Goal: Information Seeking & Learning: Learn about a topic

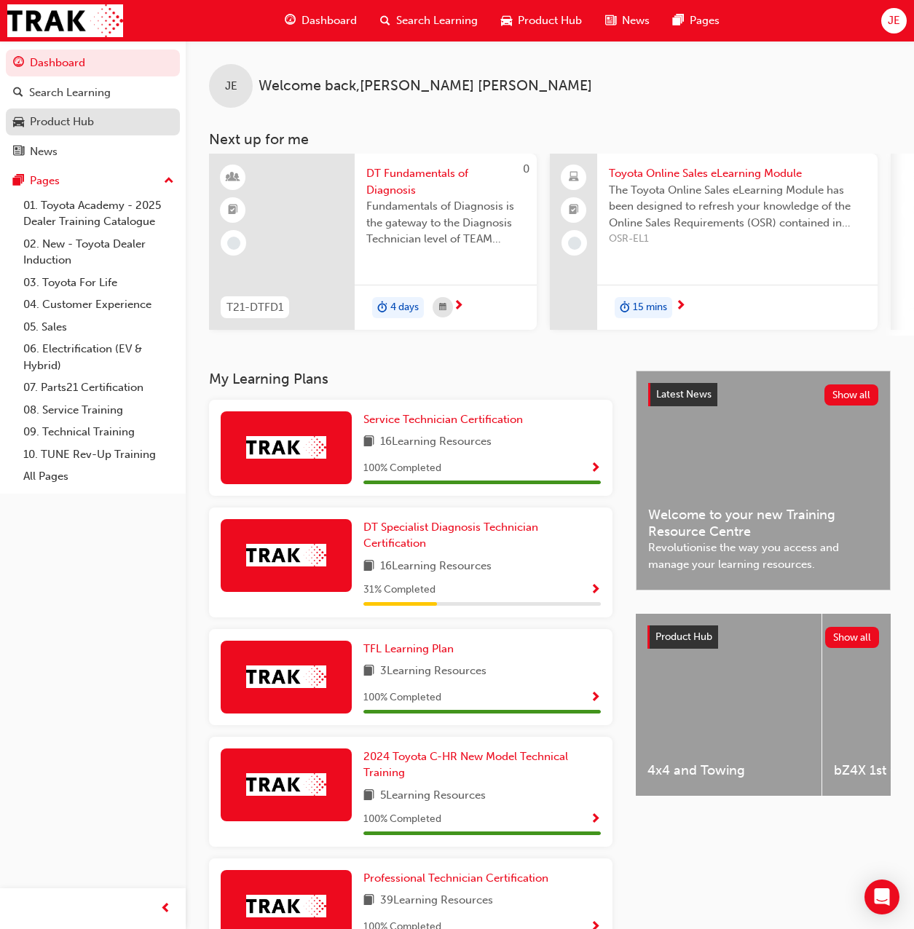
click at [92, 130] on div "Product Hub" at bounding box center [92, 122] width 159 height 18
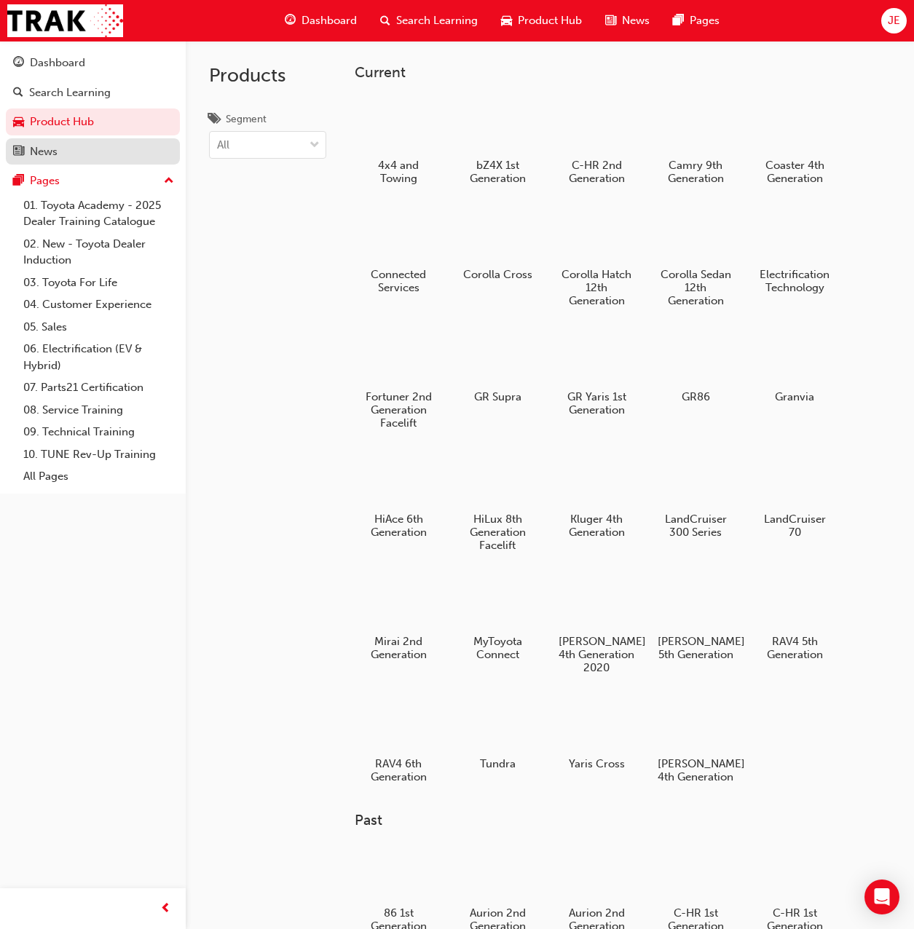
click at [53, 155] on div "News" at bounding box center [44, 151] width 28 height 17
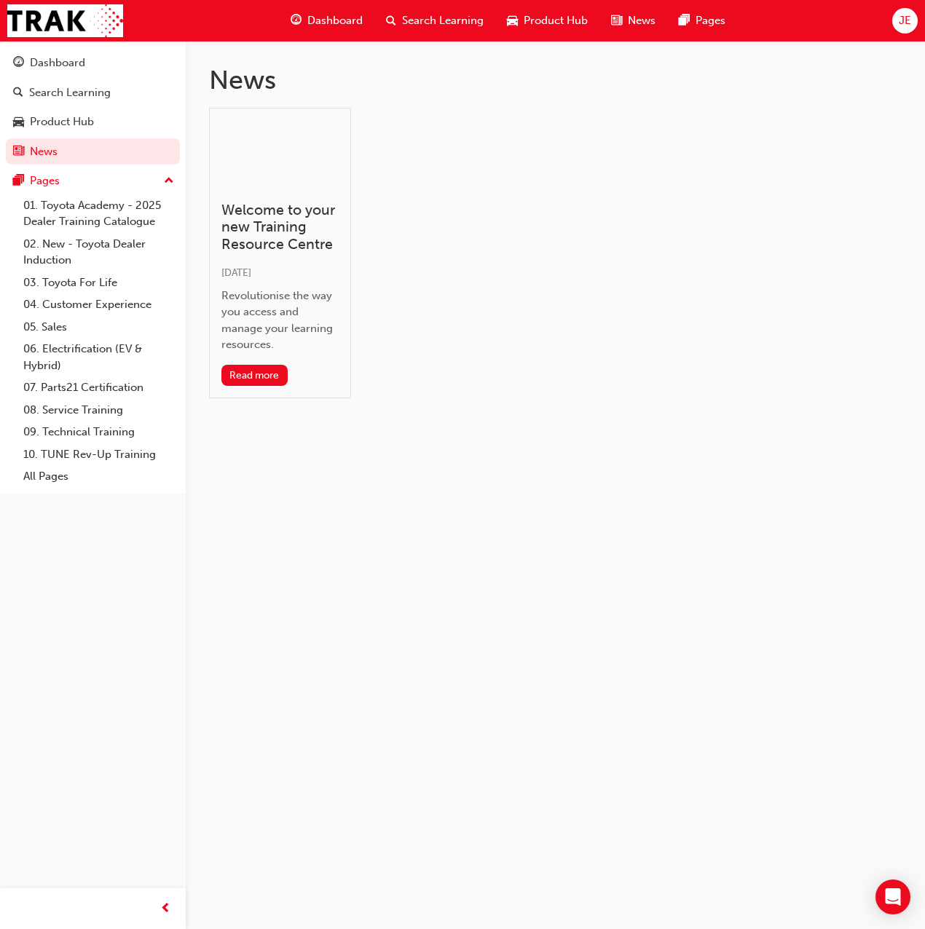
click at [306, 284] on div "Welcome to your new Training Resource Centre [DATE] Revolutionise the way you a…" at bounding box center [280, 253] width 142 height 291
